Goal: Information Seeking & Learning: Learn about a topic

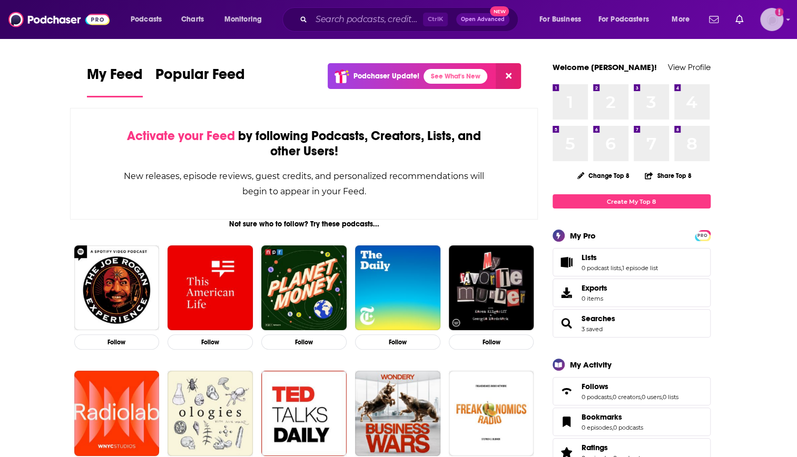
click at [764, 20] on img "Logged in as WE_Broadcast" at bounding box center [772, 19] width 23 height 23
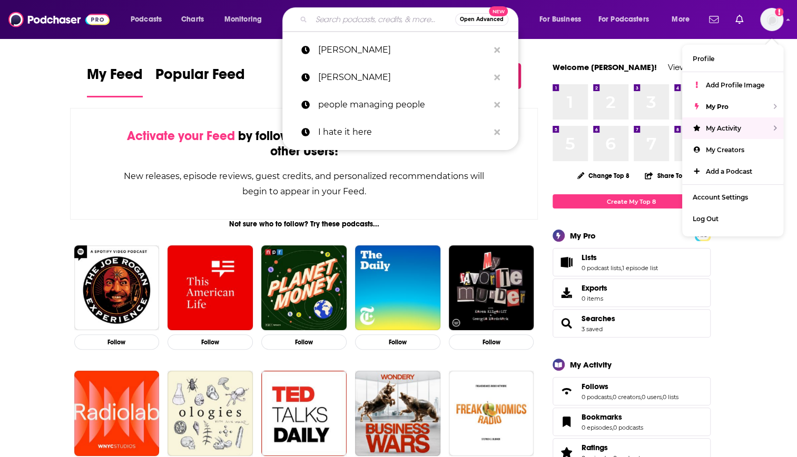
click at [353, 18] on input "Search podcasts, credits, & more..." at bounding box center [383, 19] width 144 height 17
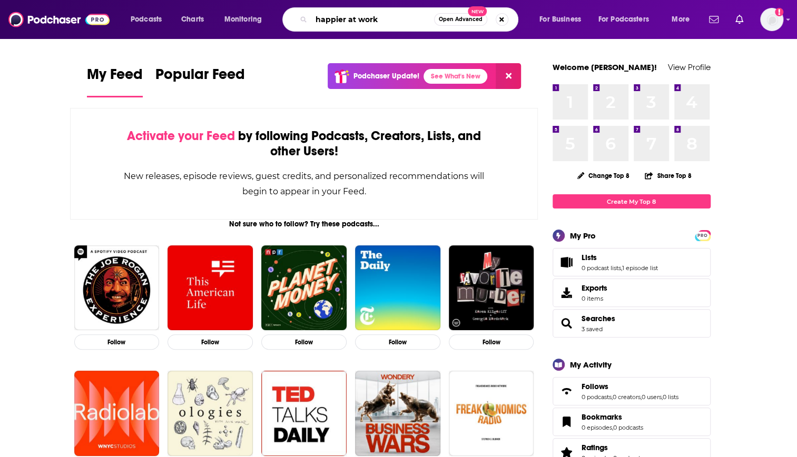
type input "happier at work"
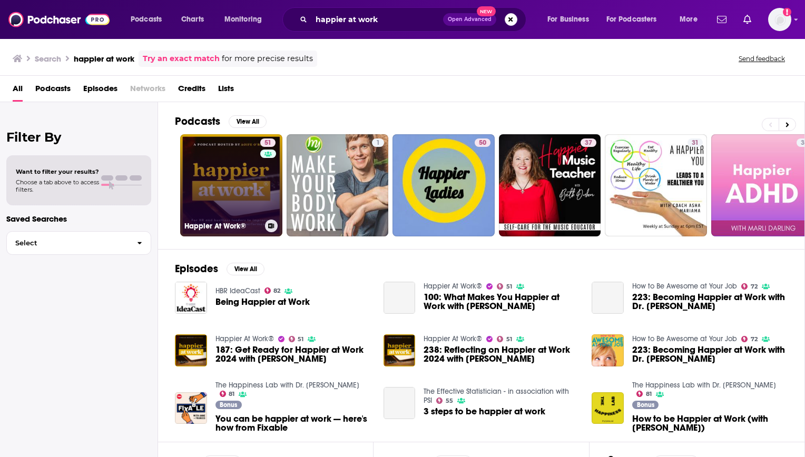
click at [218, 180] on link "51 Happier At Work®" at bounding box center [231, 185] width 102 height 102
